Goal: Information Seeking & Learning: Learn about a topic

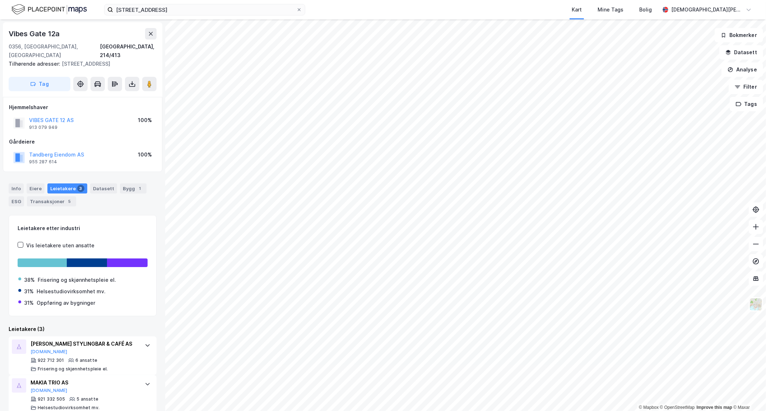
scroll to position [41, 0]
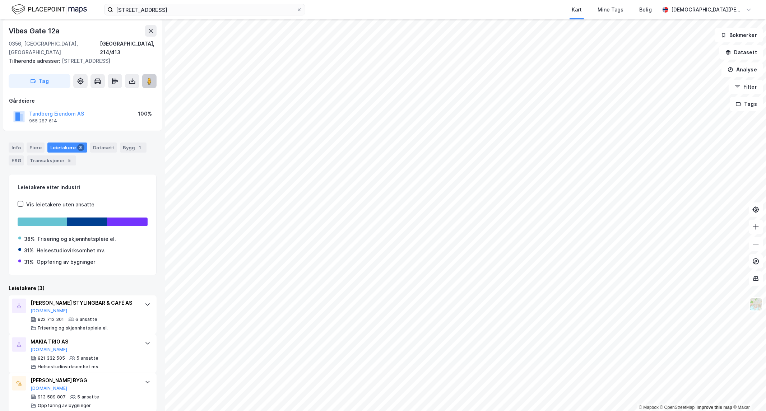
click at [151, 78] on image at bounding box center [149, 81] width 4 height 7
drag, startPoint x: 64, startPoint y: 32, endPoint x: 5, endPoint y: 37, distance: 59.1
click at [5, 37] on div "[STREET_ADDRESS] adresser: [STREET_ADDRESS] Tag" at bounding box center [82, 56] width 159 height 75
copy div "Vibes Gate 12a"
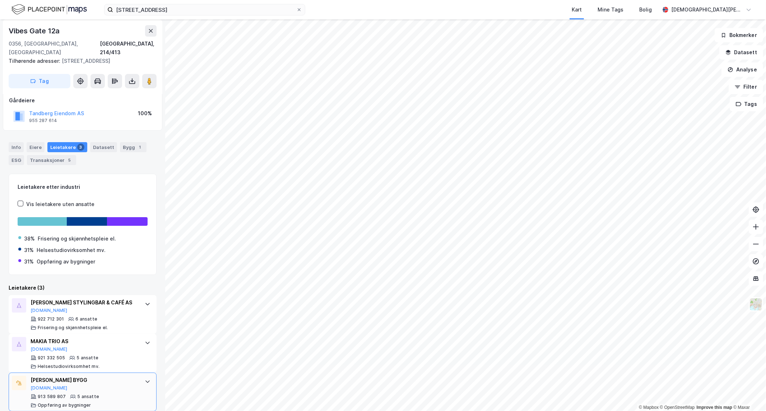
click at [145, 379] on icon at bounding box center [148, 382] width 6 height 6
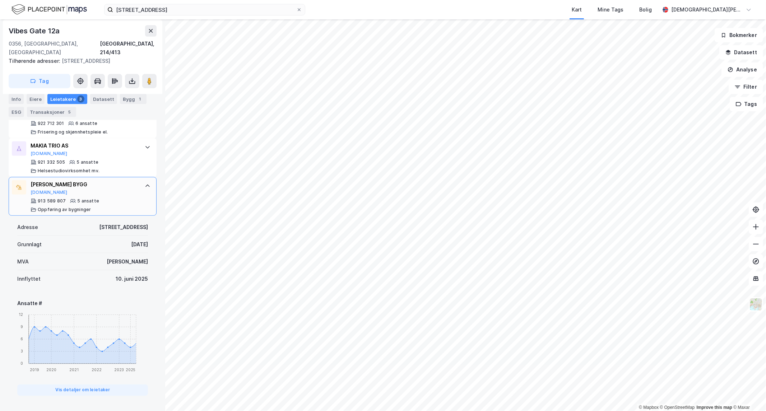
scroll to position [239, 0]
click at [145, 181] on icon at bounding box center [148, 184] width 6 height 6
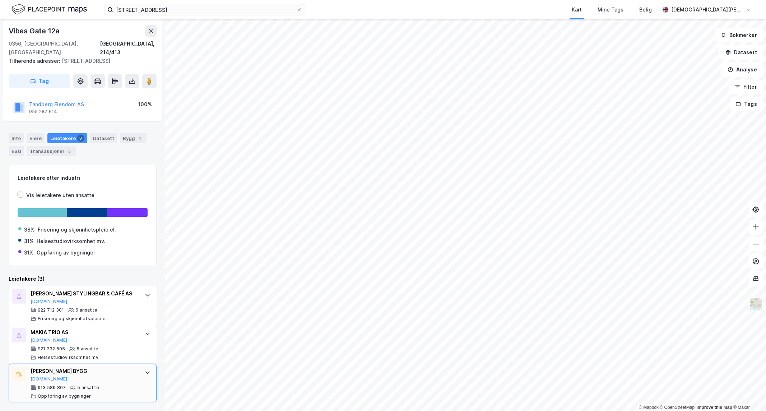
scroll to position [42, 0]
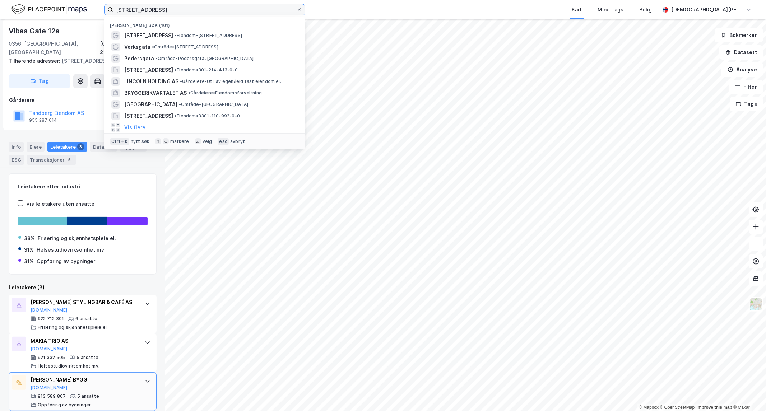
click at [214, 12] on input "[STREET_ADDRESS]" at bounding box center [204, 9] width 183 height 11
type input "O"
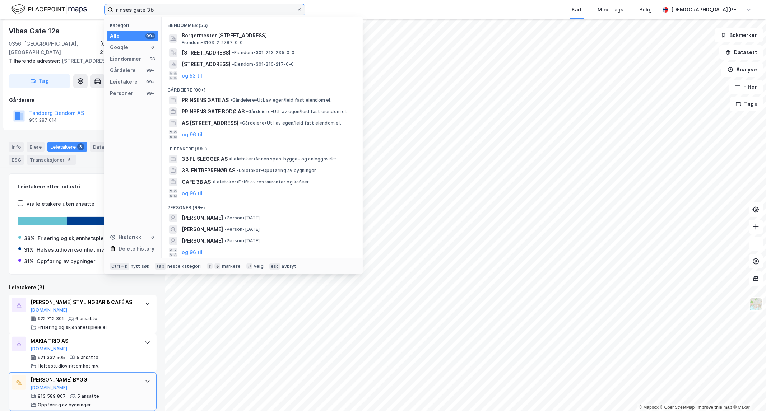
click at [113, 9] on input "rinses gate 3b" at bounding box center [204, 9] width 183 height 11
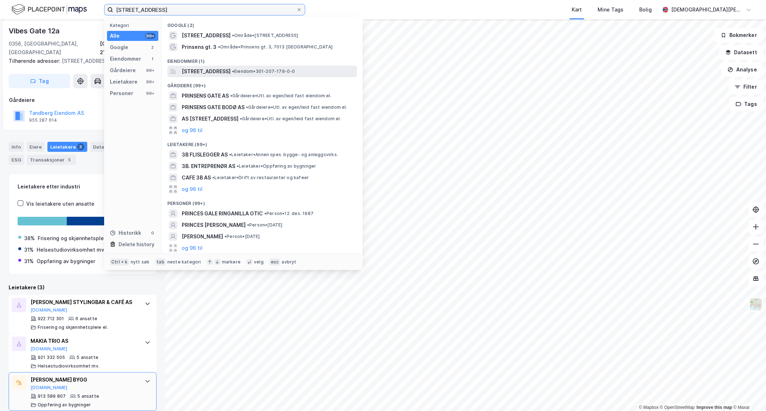
type input "[STREET_ADDRESS]"
click at [223, 76] on div "[STREET_ADDRESS] • Eiendom • 301-207-179-0-0" at bounding box center [262, 71] width 190 height 11
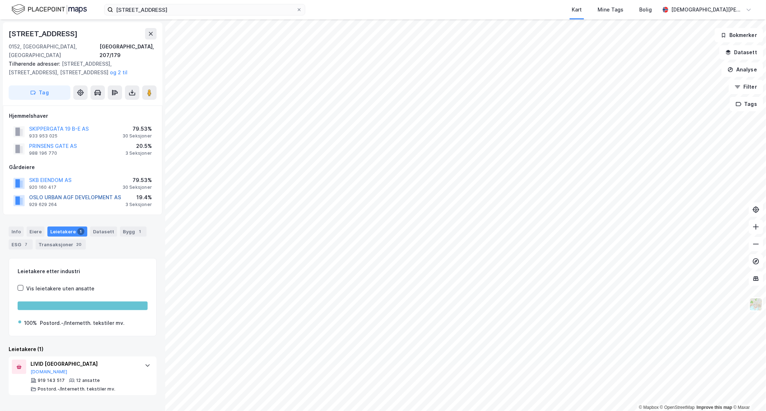
click at [0, 0] on button "OSLO URBAN AGF DEVELOPMENT AS" at bounding box center [0, 0] width 0 height 0
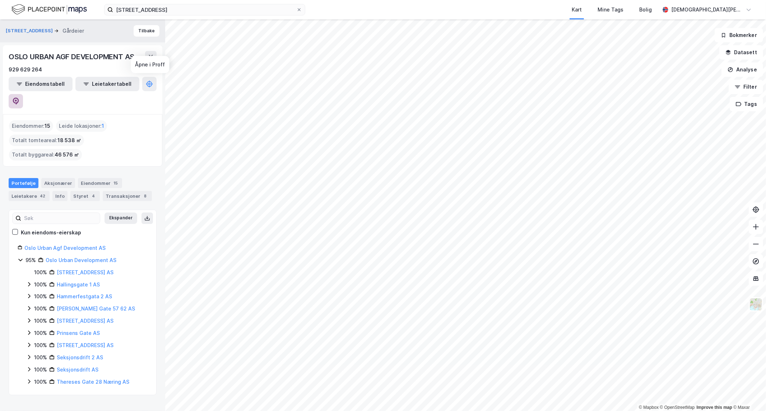
click at [19, 98] on icon at bounding box center [15, 101] width 7 height 7
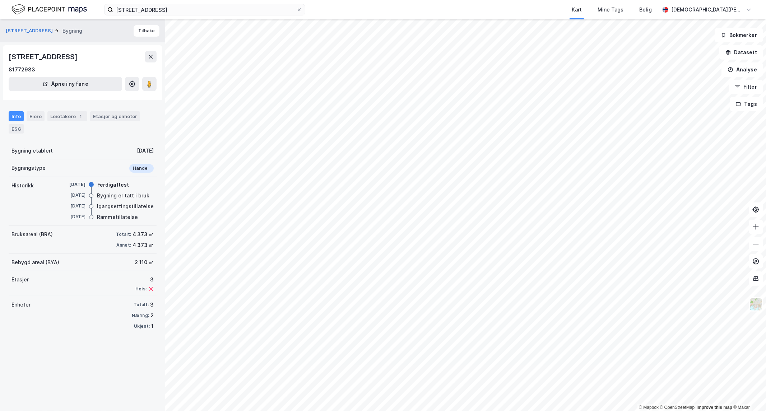
drag, startPoint x: 67, startPoint y: 57, endPoint x: 70, endPoint y: 57, distance: 3.7
click at [67, 57] on div "Enebakkveien 154B, 0680, OSLO" at bounding box center [44, 56] width 70 height 11
drag, startPoint x: 77, startPoint y: 56, endPoint x: 5, endPoint y: 55, distance: 71.1
click at [5, 55] on div "Enebakkveien 154B, 0680, OSLO 81772983 Åpne i ny fane" at bounding box center [82, 72] width 159 height 55
copy div "Enebakkveien 154B,"
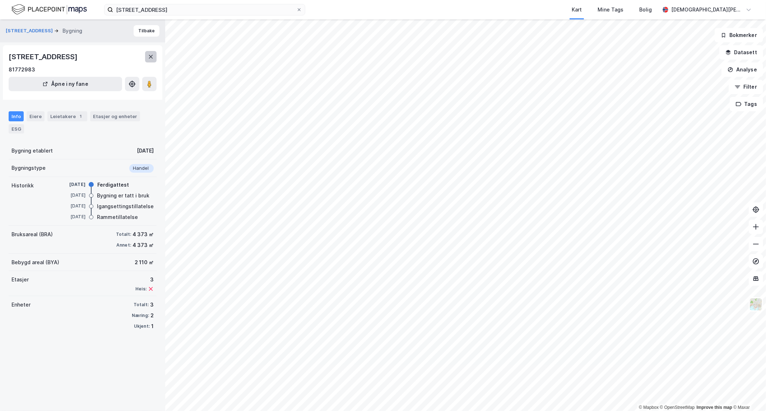
click at [146, 59] on button at bounding box center [150, 56] width 11 height 11
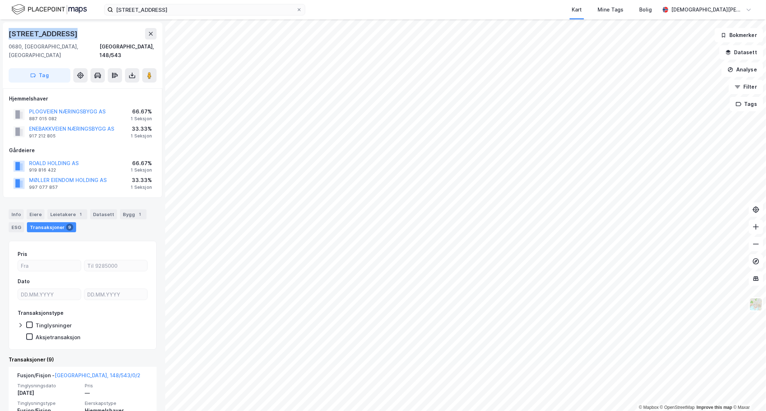
drag, startPoint x: 71, startPoint y: 34, endPoint x: 0, endPoint y: 31, distance: 70.5
click at [0, 31] on div "Enebakkveien 154b 0680, Oslo, Oslo Oslo, 148/543 Tag Hjemmelshaver PLOGVEIEN NÆ…" at bounding box center [82, 215] width 165 height 392
copy div "Enebakkveien 154"
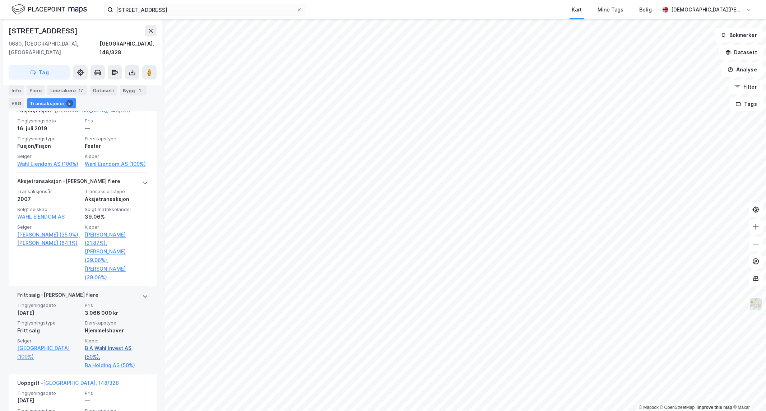
scroll to position [386, 0]
